Goal: Task Accomplishment & Management: Manage account settings

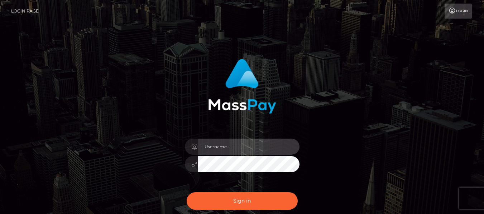
click at [220, 148] on input "text" at bounding box center [249, 147] width 102 height 16
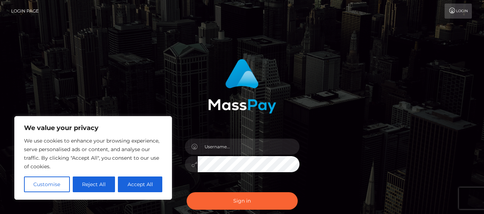
drag, startPoint x: 139, startPoint y: 188, endPoint x: 184, endPoint y: 168, distance: 49.5
click at [139, 188] on button "Accept All" at bounding box center [140, 185] width 44 height 16
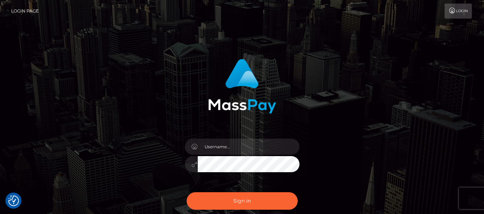
checkbox input "true"
click at [219, 148] on input "text" at bounding box center [249, 147] width 102 height 16
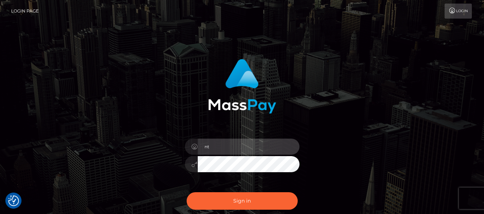
type input "NtombiM"
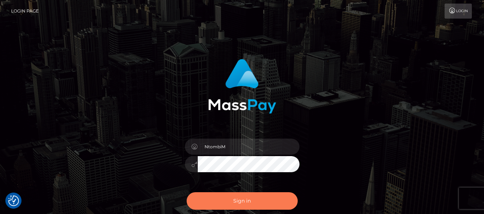
click at [239, 198] on button "Sign in" at bounding box center [241, 202] width 111 height 18
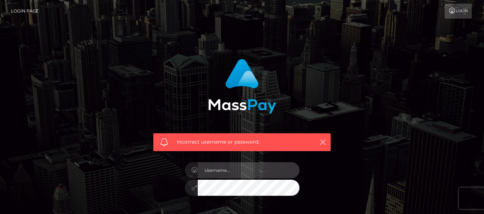
click at [237, 170] on input "text" at bounding box center [249, 170] width 102 height 16
type input "[EMAIL_ADDRESS][DOMAIN_NAME]"
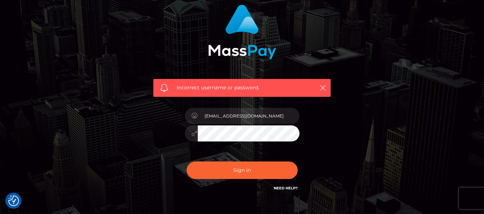
scroll to position [72, 0]
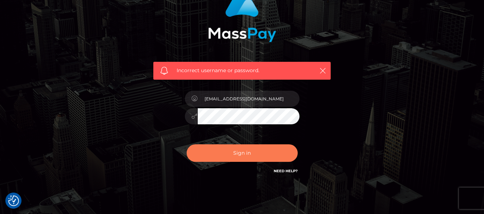
click at [224, 156] on button "Sign in" at bounding box center [241, 154] width 111 height 18
